Goal: Transaction & Acquisition: Download file/media

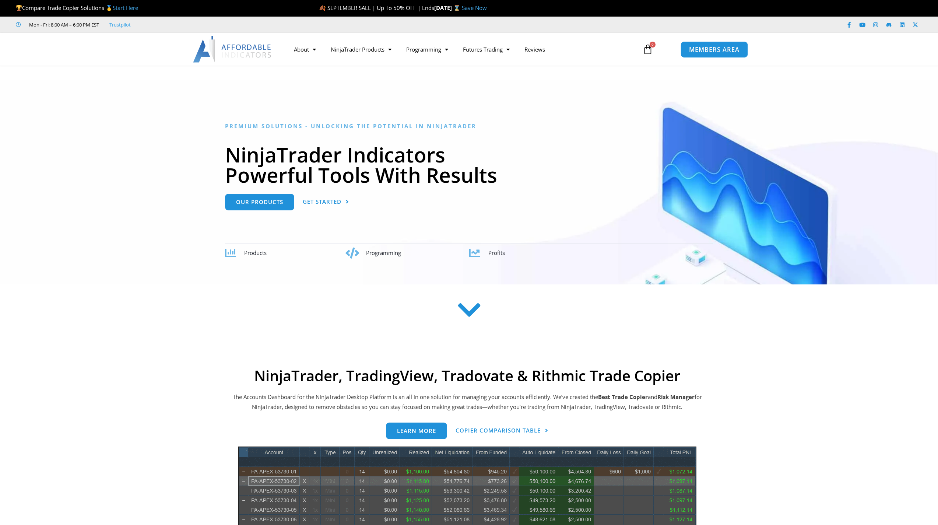
click at [709, 53] on span "MEMBERS AREA" at bounding box center [714, 49] width 50 height 6
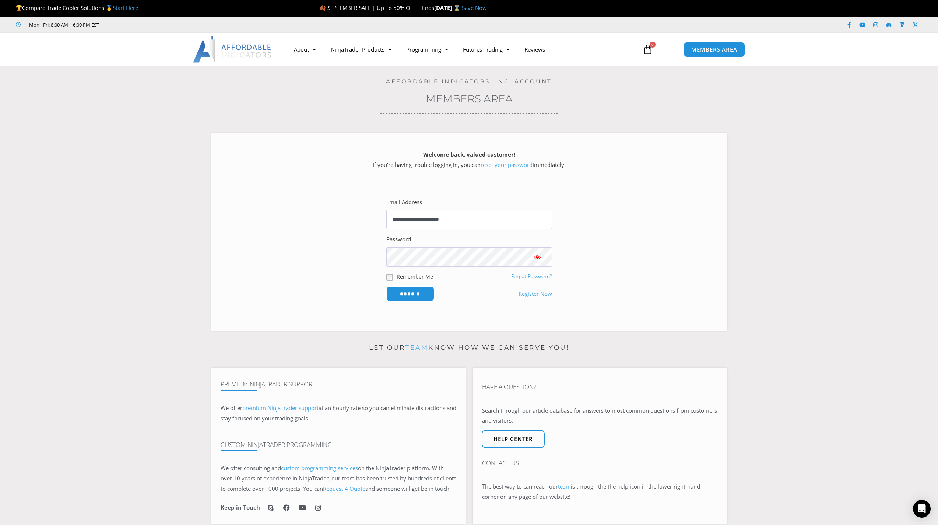
type input "**********"
click at [410, 292] on input "******" at bounding box center [410, 293] width 48 height 15
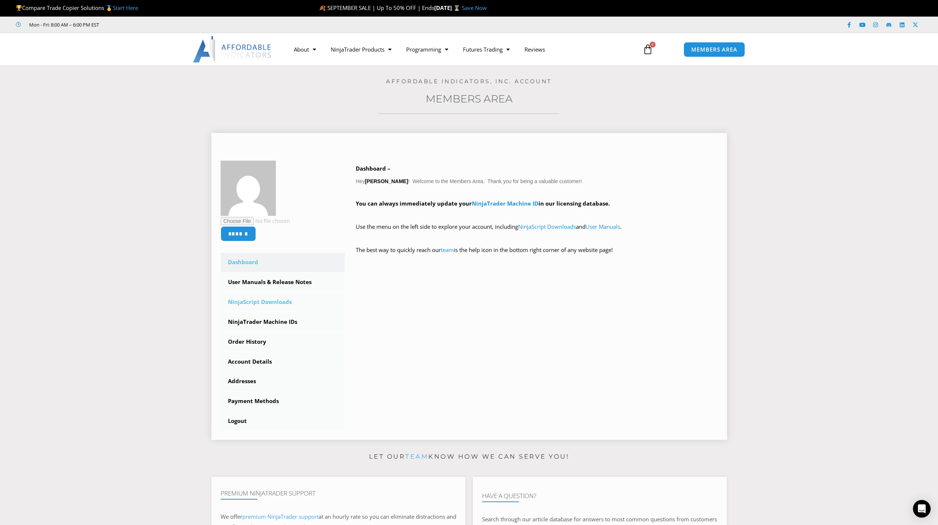
click at [267, 299] on link "NinjaScript Downloads" at bounding box center [283, 301] width 124 height 19
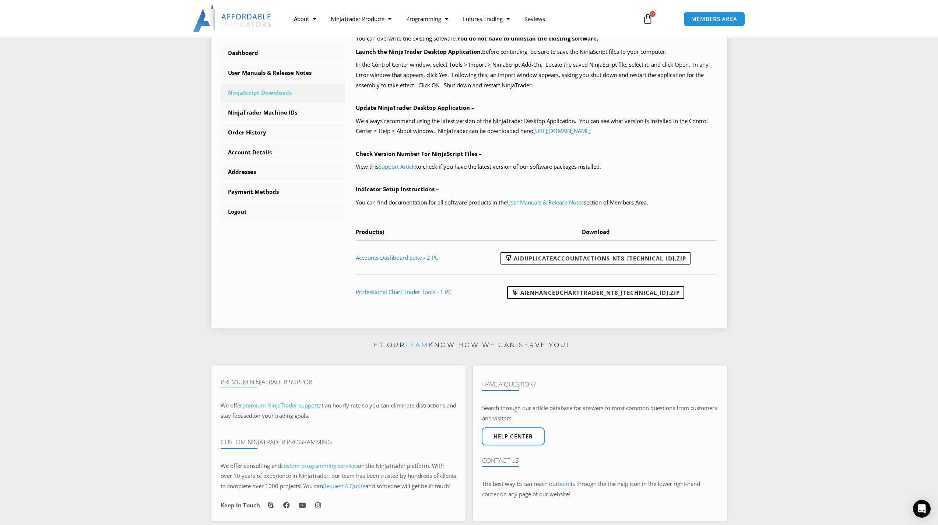
scroll to position [203, 0]
click at [620, 252] on link "AIDuplicateAccountActions_NT8_25.9.24.1.zip" at bounding box center [596, 256] width 190 height 13
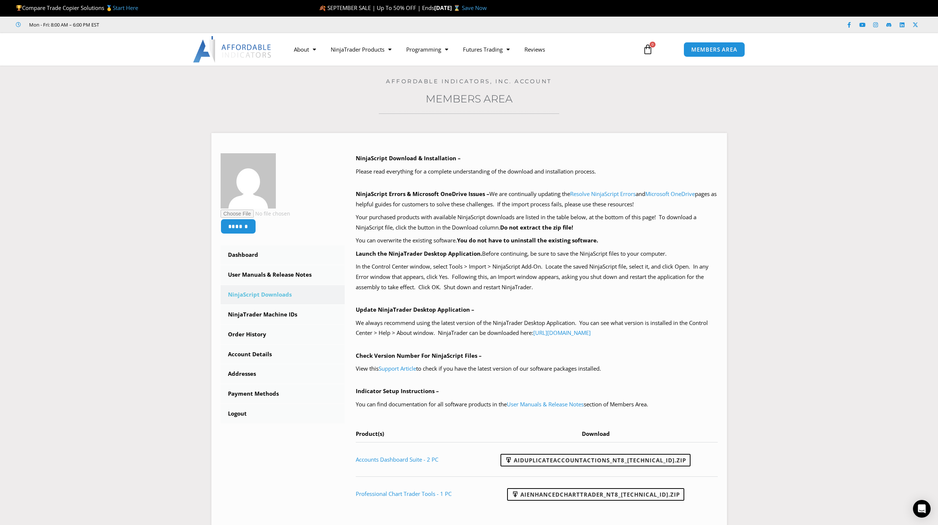
scroll to position [0, 0]
click at [238, 414] on link "Logout" at bounding box center [283, 413] width 124 height 19
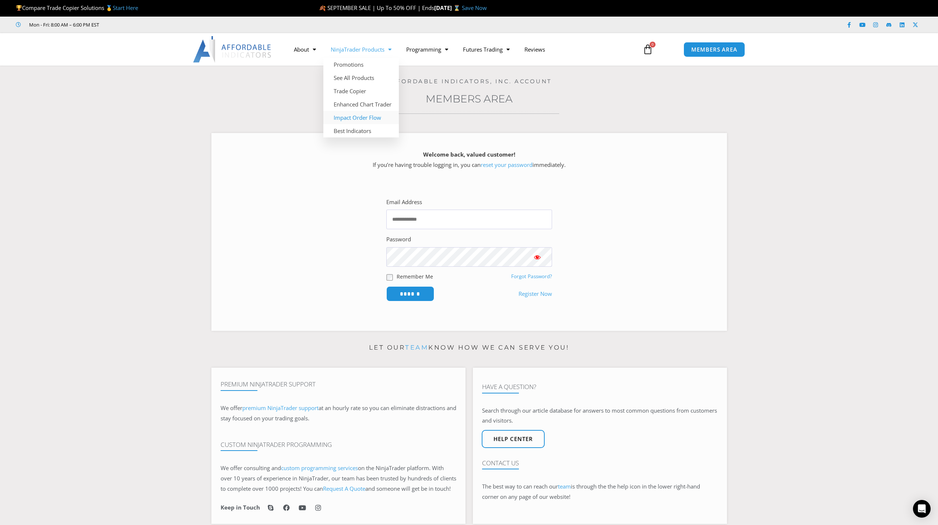
click at [370, 118] on link "Impact Order Flow" at bounding box center [361, 117] width 76 height 13
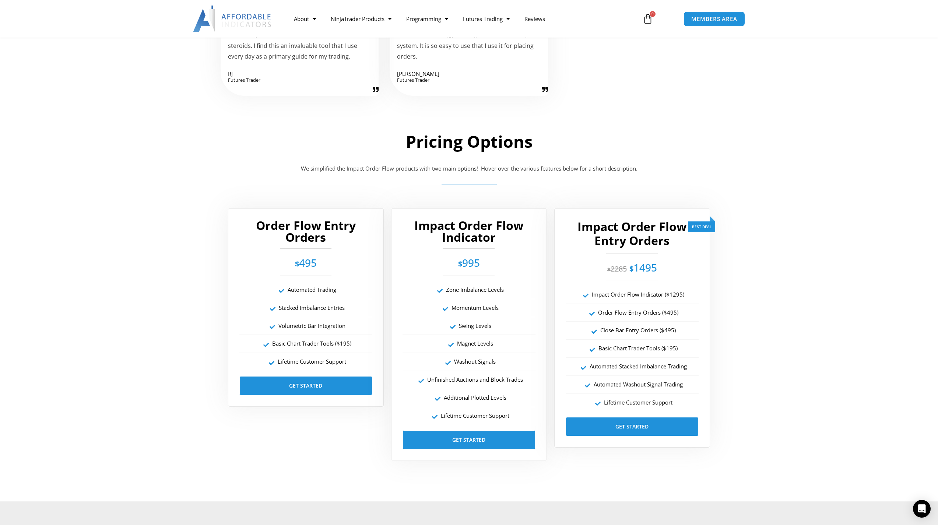
scroll to position [1161, 0]
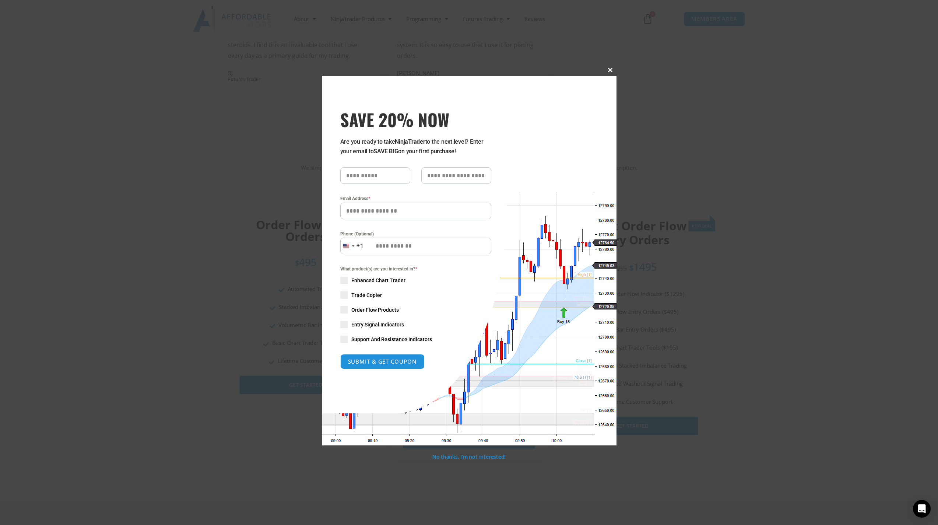
click at [610, 71] on span "SAVE 20% NOW popup" at bounding box center [611, 70] width 12 height 4
